Goal: Use online tool/utility: Utilize a website feature to perform a specific function

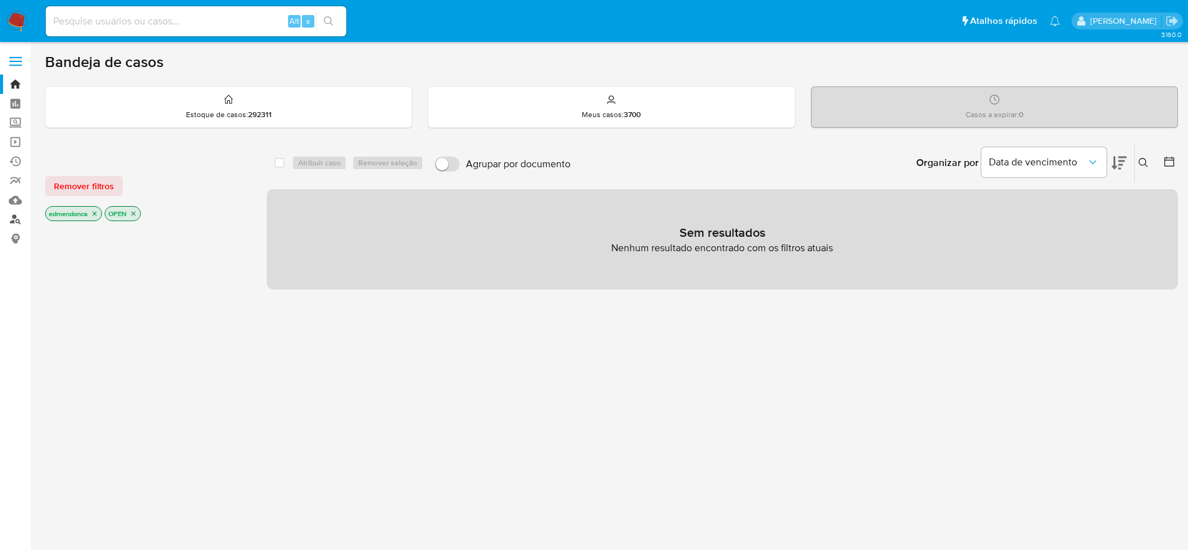
click at [21, 215] on link "Localizador de pessoas" at bounding box center [74, 219] width 149 height 19
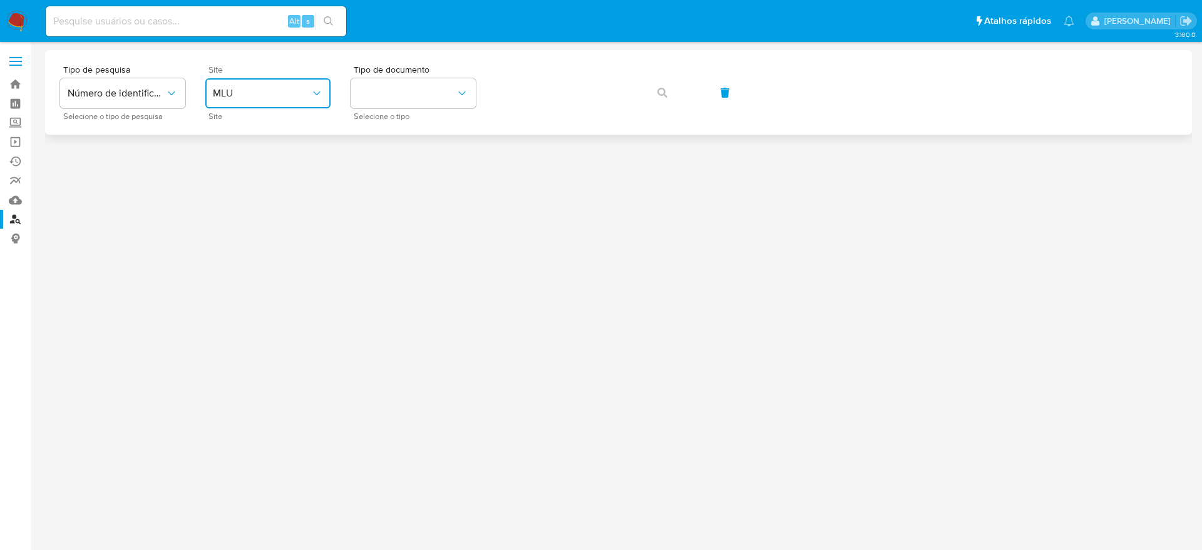
click at [256, 90] on span "MLU" at bounding box center [262, 93] width 98 height 13
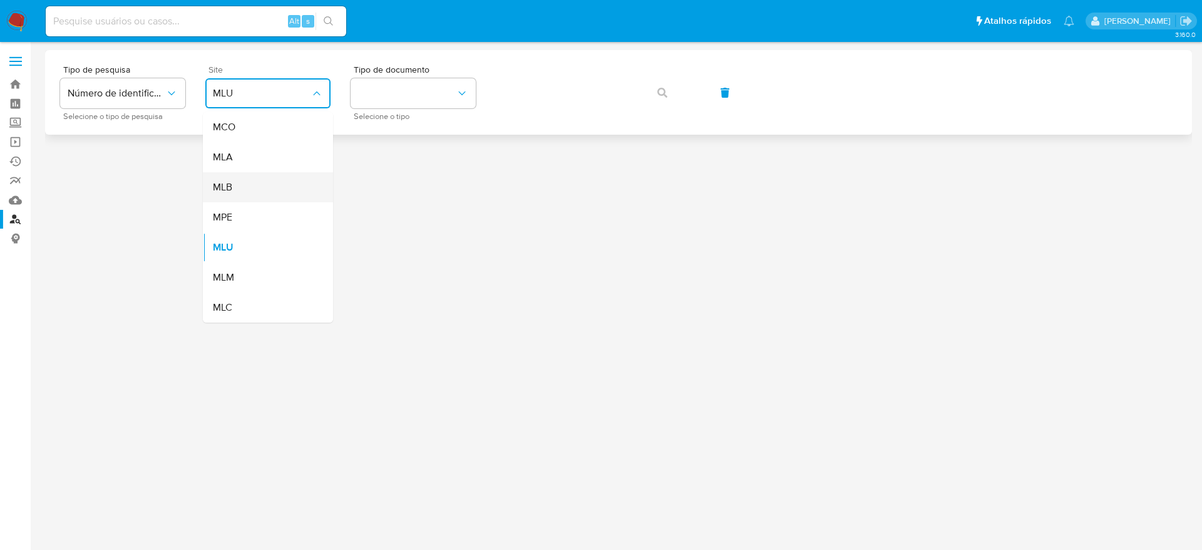
click at [252, 187] on div "MLB" at bounding box center [264, 187] width 103 height 30
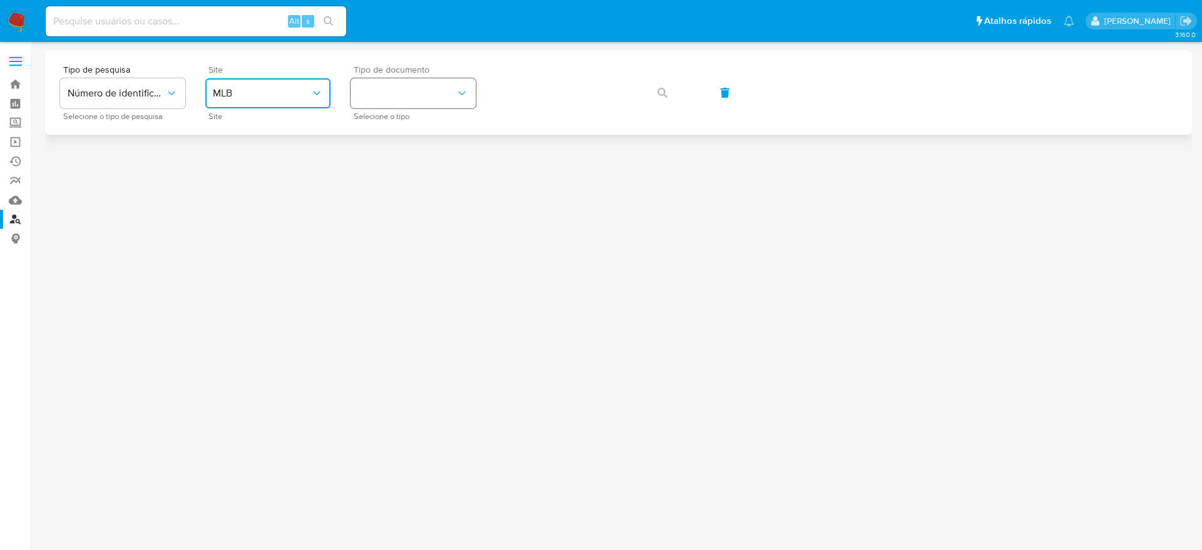
click at [403, 94] on button "identificationType" at bounding box center [413, 93] width 125 height 30
click at [414, 179] on div "CPF CPF" at bounding box center [409, 176] width 103 height 43
click at [656, 96] on button "button" at bounding box center [662, 93] width 43 height 30
